Goal: Check status: Check status

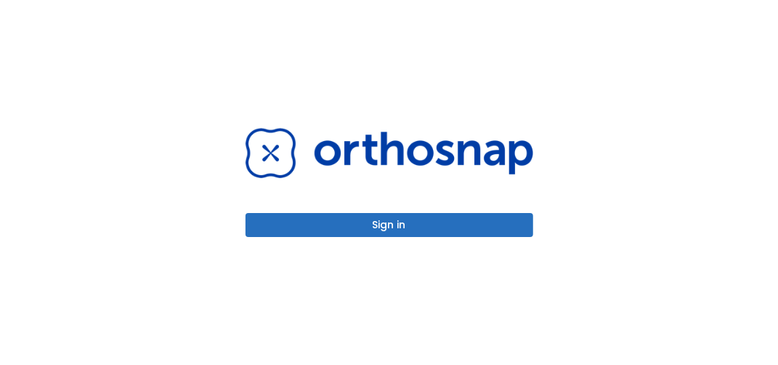
click at [369, 232] on button "Sign in" at bounding box center [390, 225] width 288 height 24
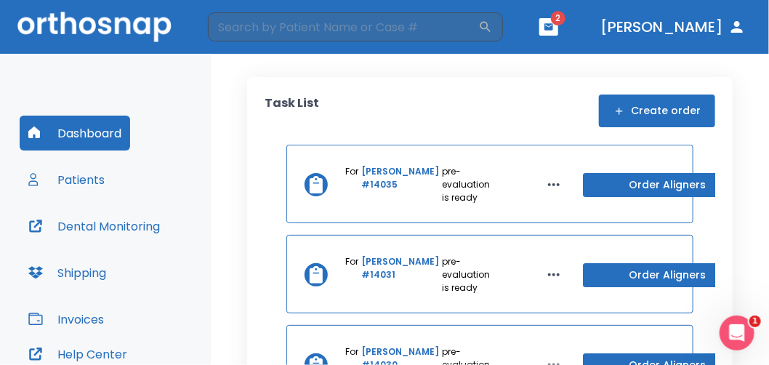
click at [558, 33] on button "button" at bounding box center [548, 26] width 19 height 17
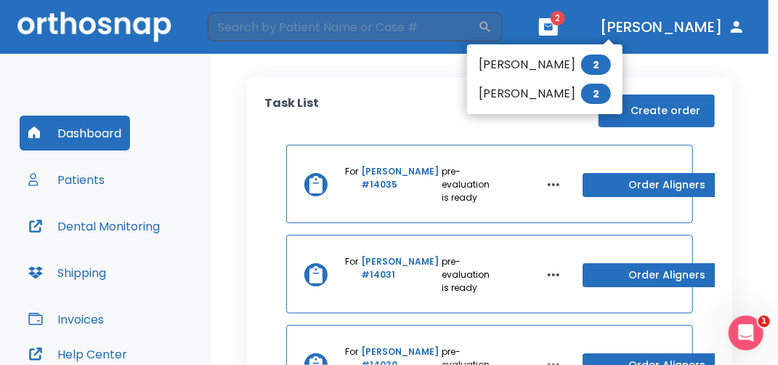
click at [378, 23] on div at bounding box center [389, 182] width 778 height 365
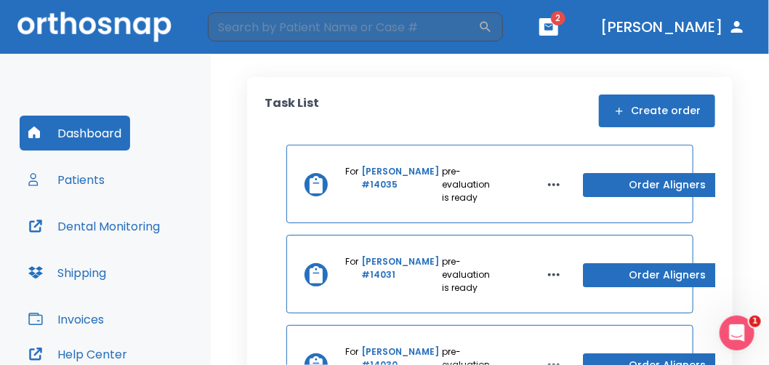
click at [378, 23] on input "search" at bounding box center [343, 26] width 270 height 29
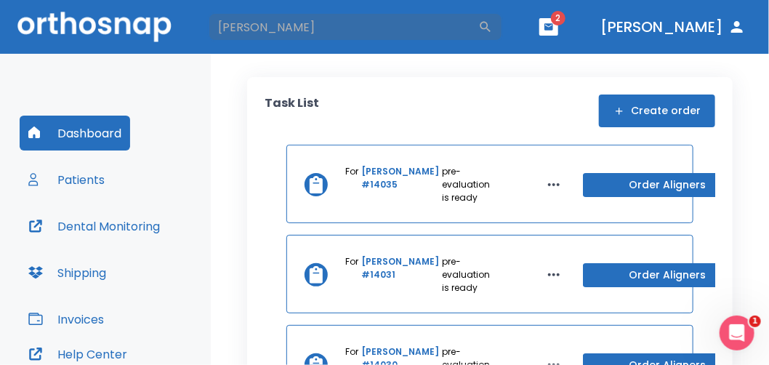
type input "[PERSON_NAME]"
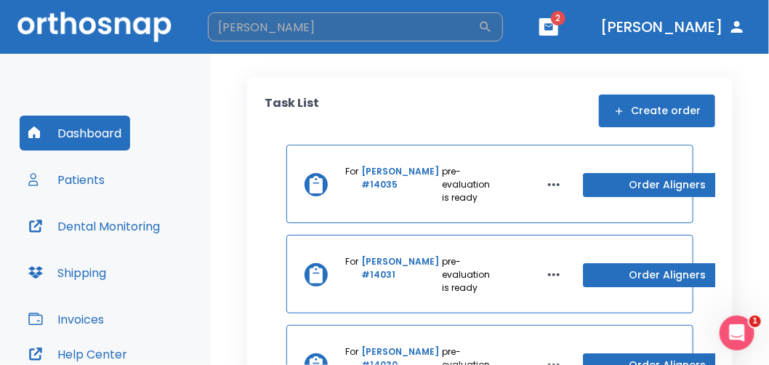
click at [493, 28] on icon "button" at bounding box center [485, 27] width 15 height 15
click at [493, 24] on icon "button" at bounding box center [485, 27] width 15 height 15
click at [381, 46] on header "[PERSON_NAME] ​ 2 [PERSON_NAME]" at bounding box center [384, 27] width 769 height 54
click at [364, 14] on input "search" at bounding box center [343, 26] width 270 height 29
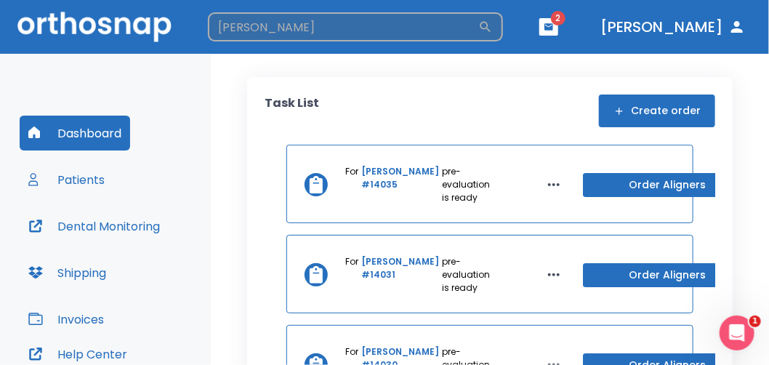
type input "[PERSON_NAME]"
click at [493, 30] on icon "button" at bounding box center [485, 27] width 15 height 15
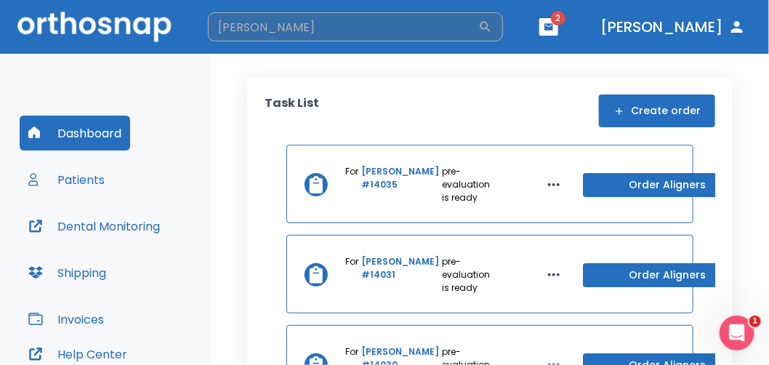
click at [478, 29] on input "[PERSON_NAME]" at bounding box center [343, 26] width 270 height 29
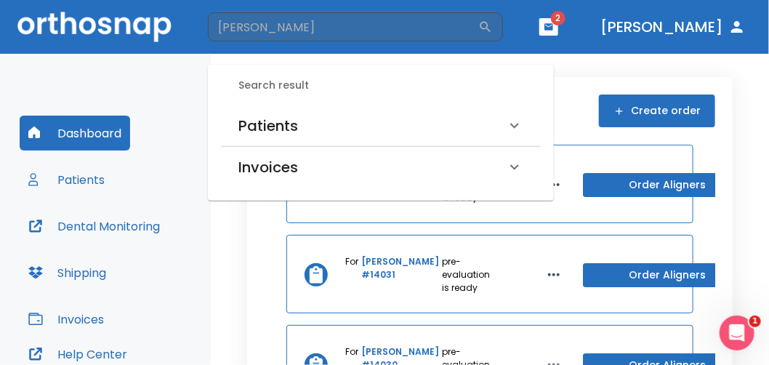
click at [352, 123] on div "Patients" at bounding box center [371, 125] width 267 height 23
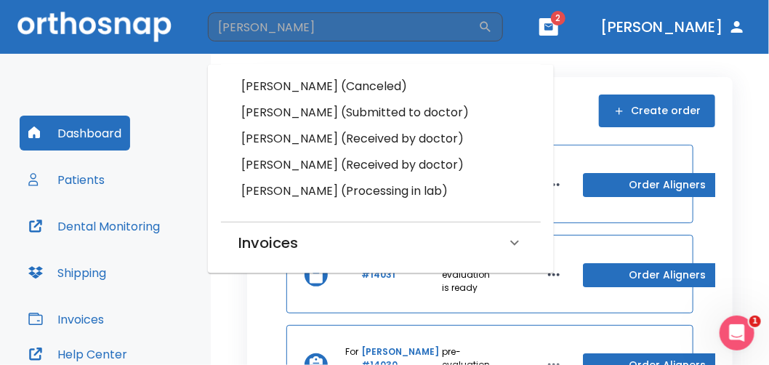
scroll to position [92, 0]
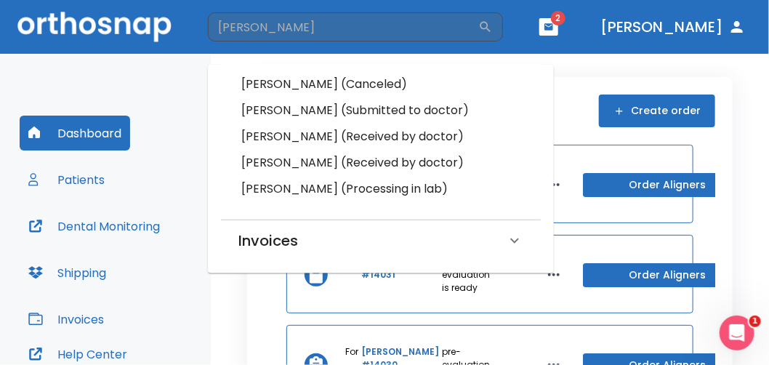
click at [320, 185] on h6 "[PERSON_NAME] (Processing in lab)" at bounding box center [380, 189] width 279 height 20
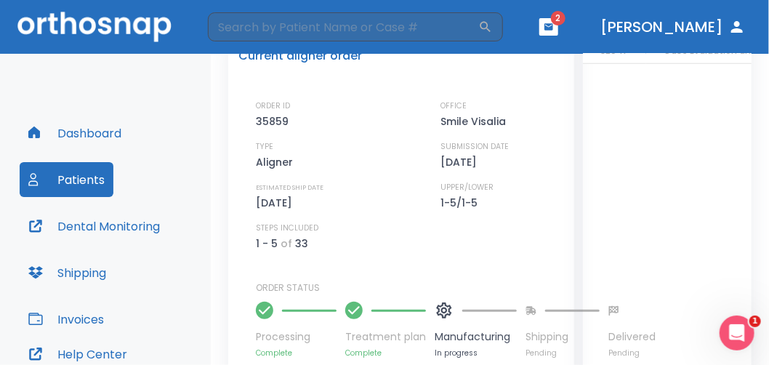
scroll to position [436, 0]
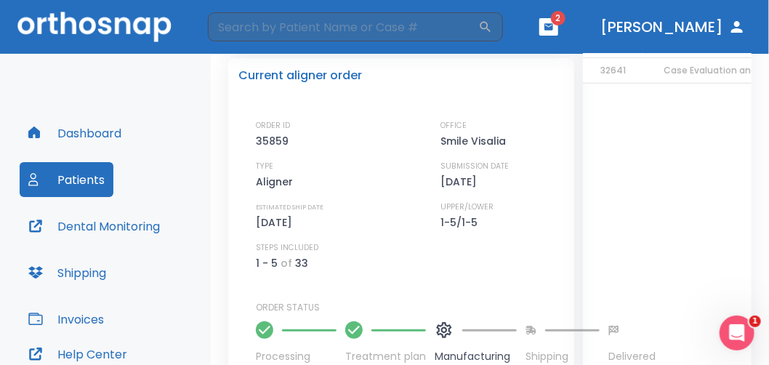
click at [746, 334] on div "Open Intercom Messenger" at bounding box center [736, 332] width 48 height 48
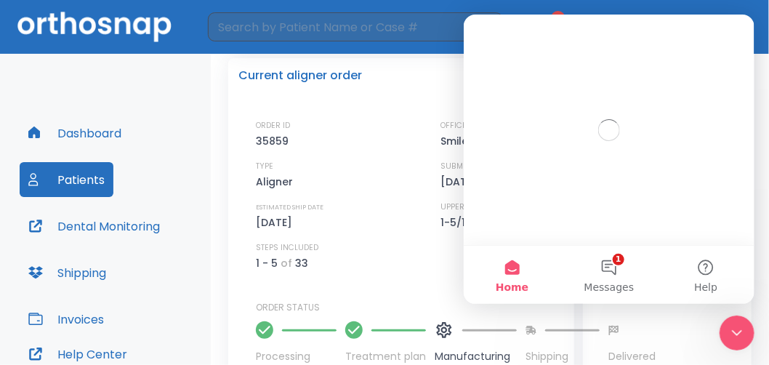
scroll to position [0, 0]
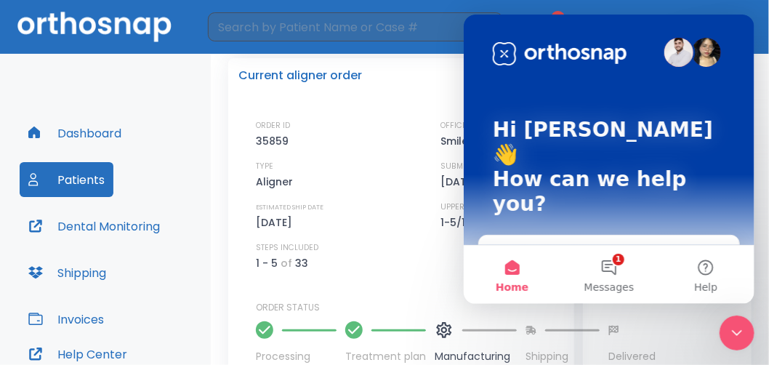
click at [746, 334] on div "Close Intercom Messenger" at bounding box center [735, 332] width 35 height 35
